Goal: Information Seeking & Learning: Learn about a topic

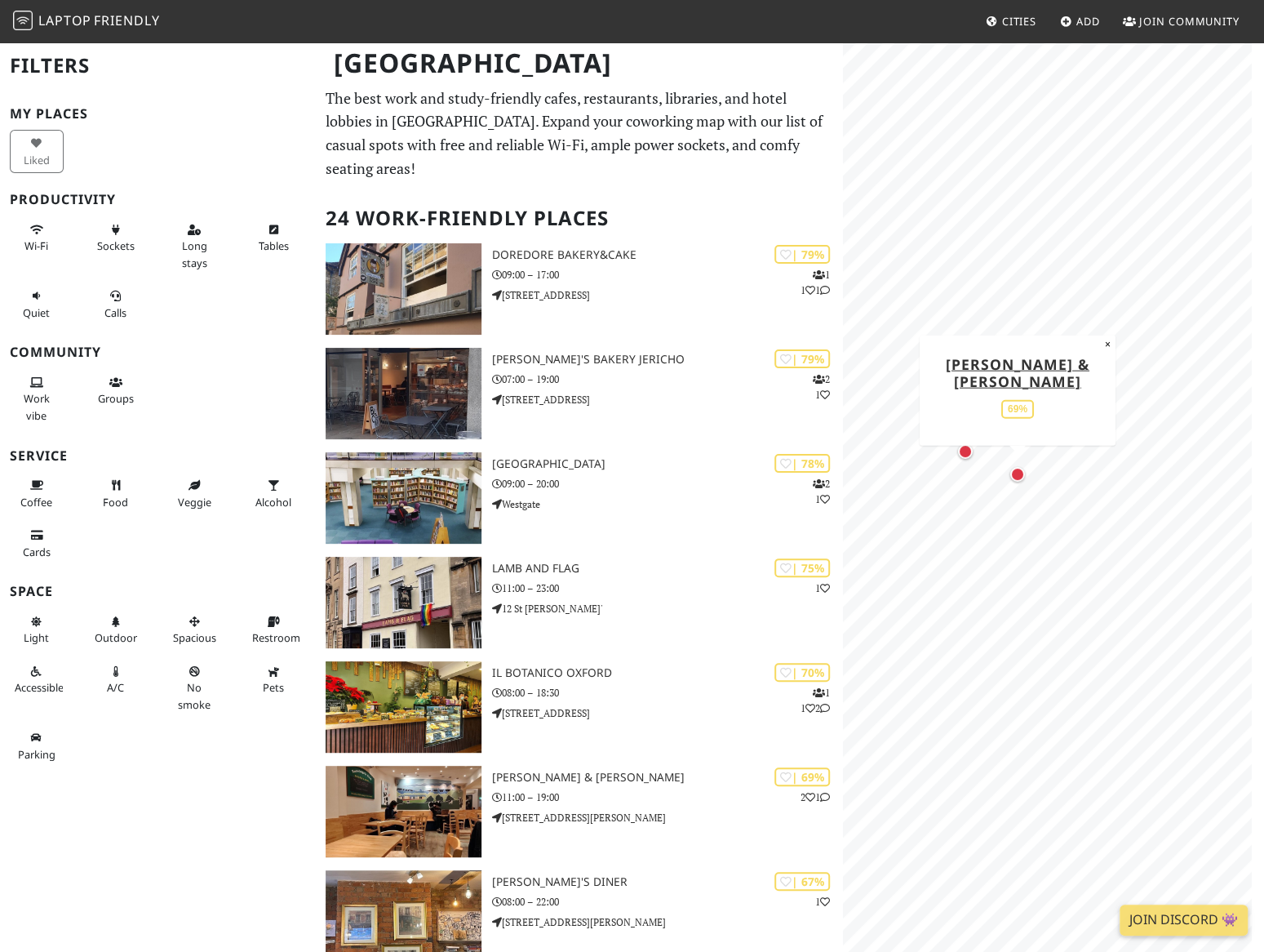
click at [1021, 465] on div "Map marker" at bounding box center [1017, 473] width 21 height 21
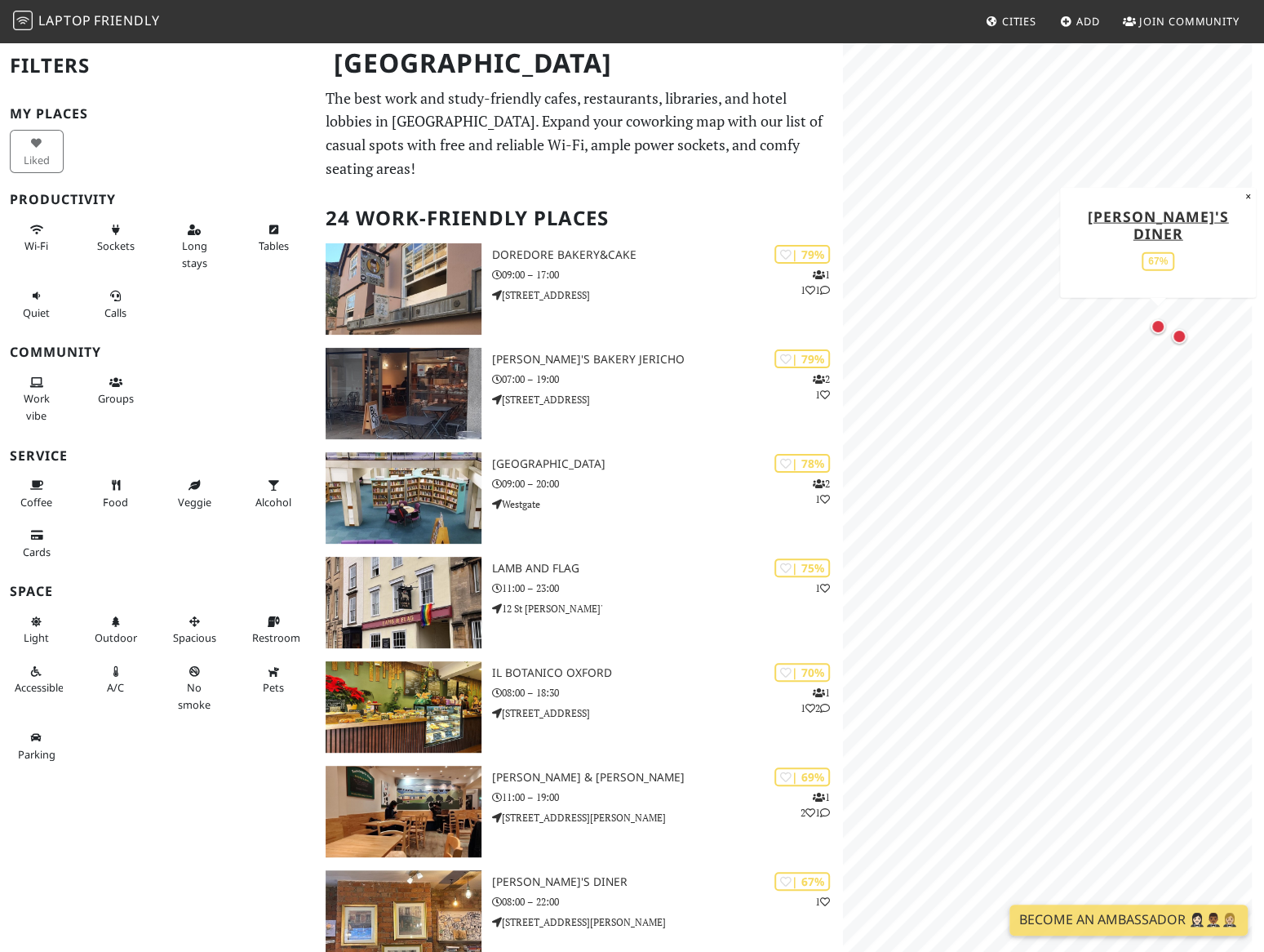
click at [1159, 328] on div "Map marker" at bounding box center [1158, 327] width 15 height 15
